Goal: Navigation & Orientation: Find specific page/section

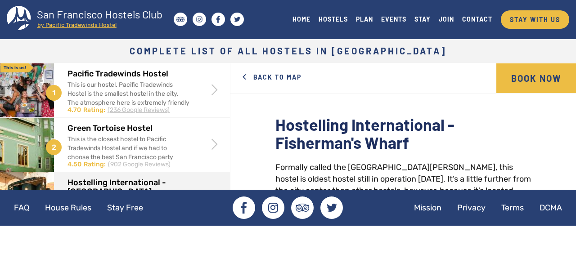
click at [148, 181] on h2 "Hostelling International - [GEOGRAPHIC_DATA]" at bounding box center [128, 188] width 122 height 18
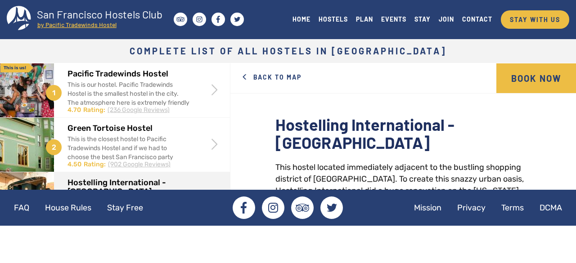
click at [299, 138] on h2 "Hostelling International - [GEOGRAPHIC_DATA]" at bounding box center [402, 134] width 255 height 36
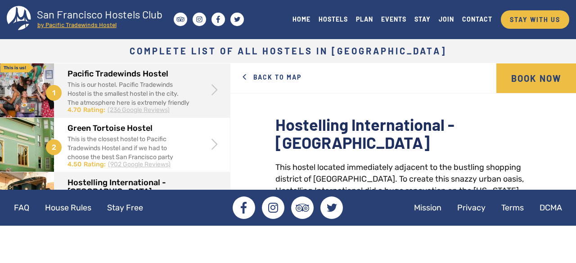
click at [144, 75] on h2 "Pacific Tradewinds Hostel" at bounding box center [128, 74] width 122 height 9
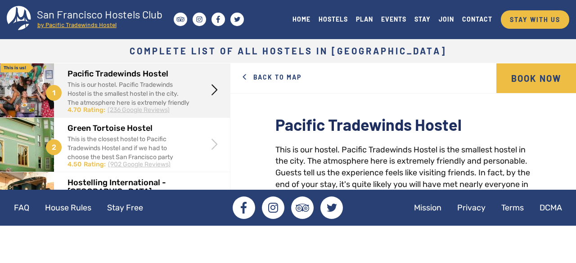
click at [386, 161] on div "This is our hostel. Pacific Tradewinds Hostel is the smallest hostel in the cit…" at bounding box center [402, 207] width 255 height 127
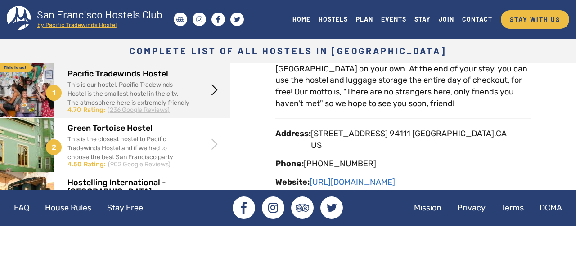
scroll to position [180, 0]
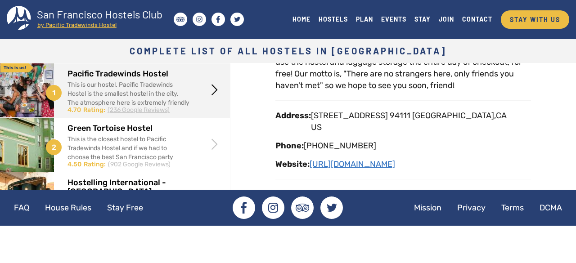
click at [385, 164] on link "[URL][DOMAIN_NAME]" at bounding box center [351, 164] width 85 height 10
click at [349, 167] on link "[URL][DOMAIN_NAME]" at bounding box center [351, 164] width 85 height 10
